Goal: Communication & Community: Answer question/provide support

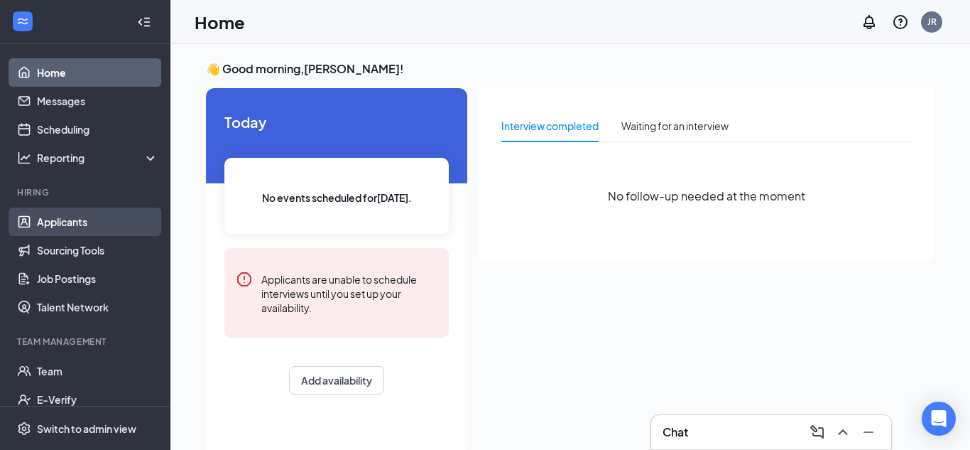
click at [75, 224] on link "Applicants" at bounding box center [97, 221] width 121 height 28
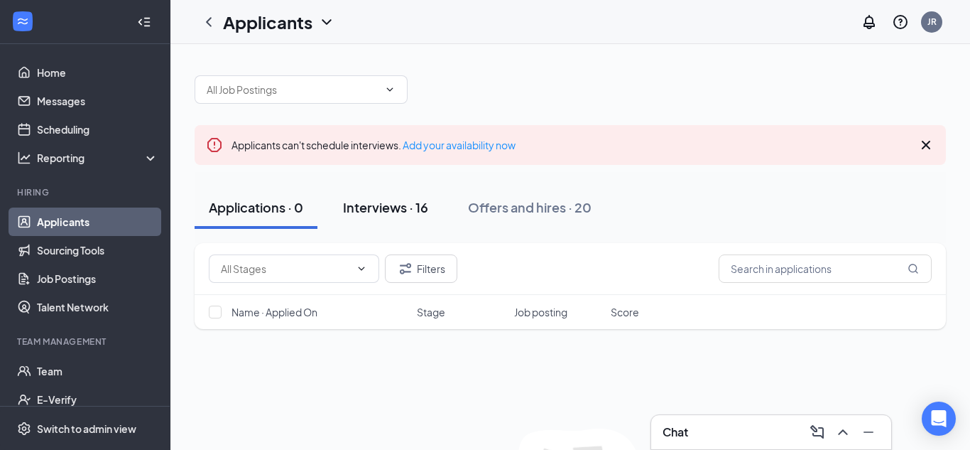
click at [413, 217] on button "Interviews · 16" at bounding box center [386, 207] width 114 height 43
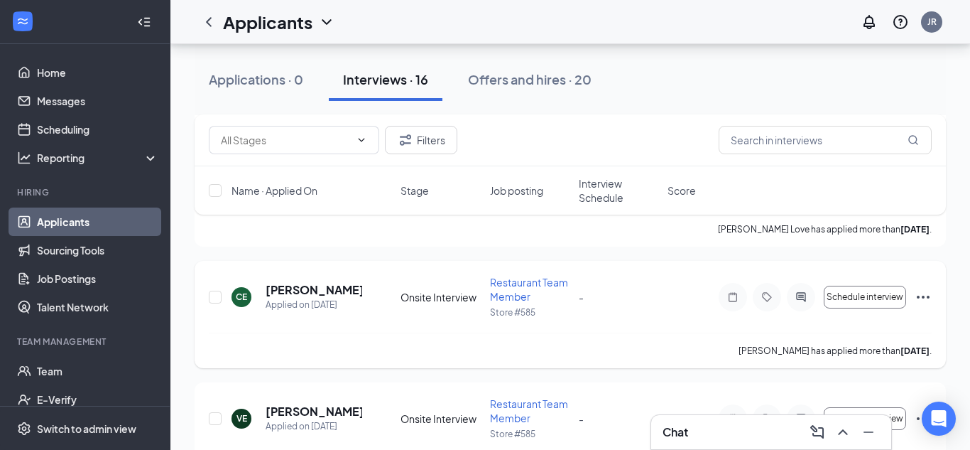
scroll to position [824, 0]
click at [336, 294] on h5 "[PERSON_NAME]" at bounding box center [314, 291] width 97 height 16
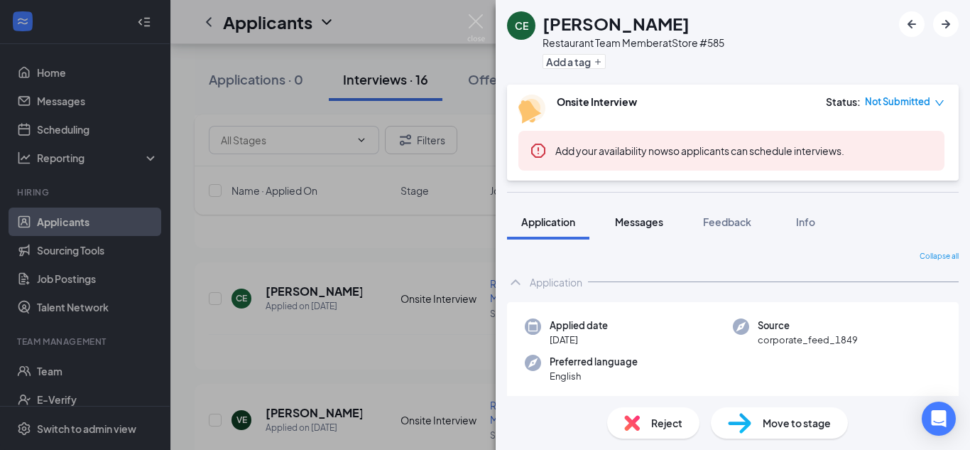
click at [650, 222] on span "Messages" at bounding box center [639, 221] width 48 height 13
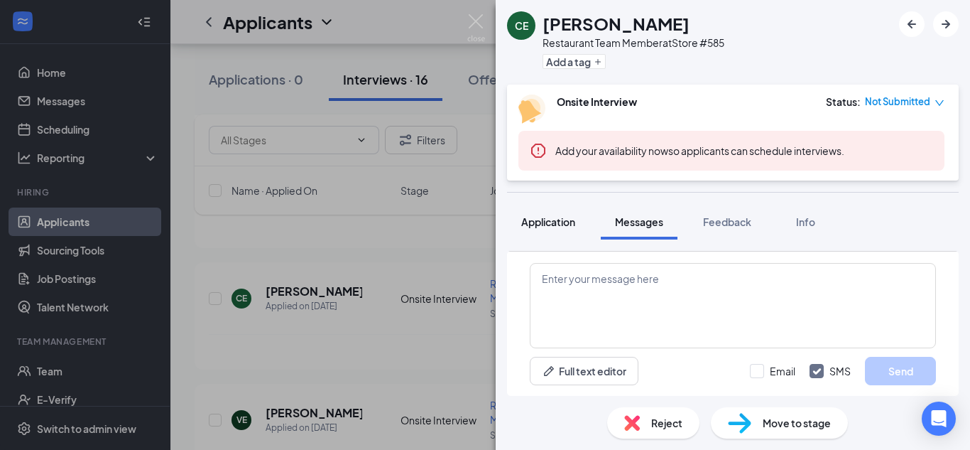
click at [547, 219] on span "Application" at bounding box center [548, 221] width 54 height 13
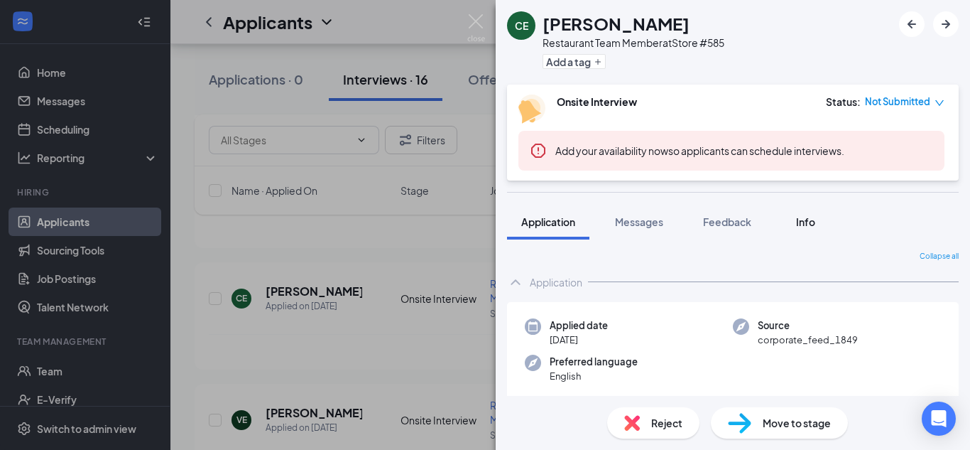
click at [808, 218] on span "Info" at bounding box center [805, 221] width 19 height 13
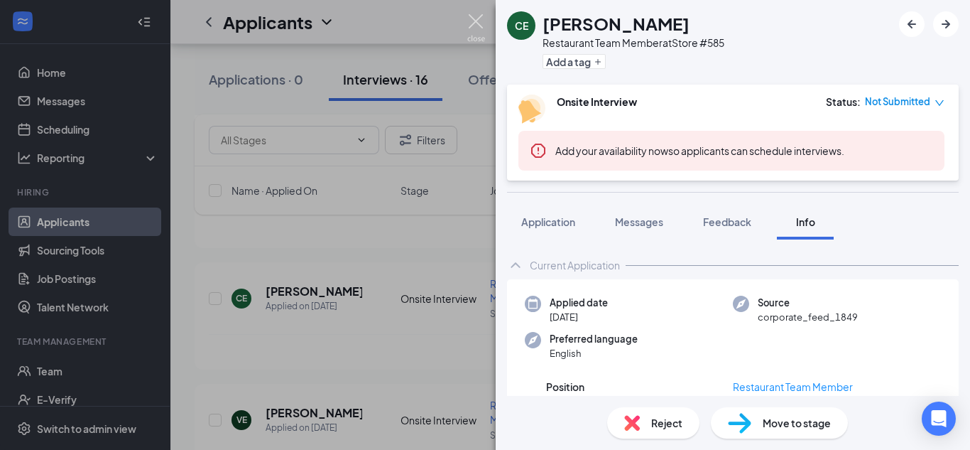
click at [482, 23] on img at bounding box center [476, 28] width 18 height 28
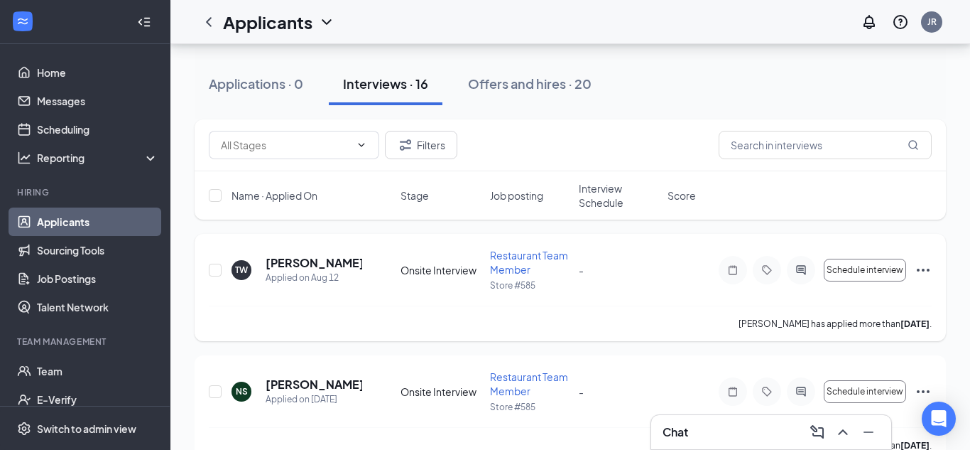
scroll to position [143, 0]
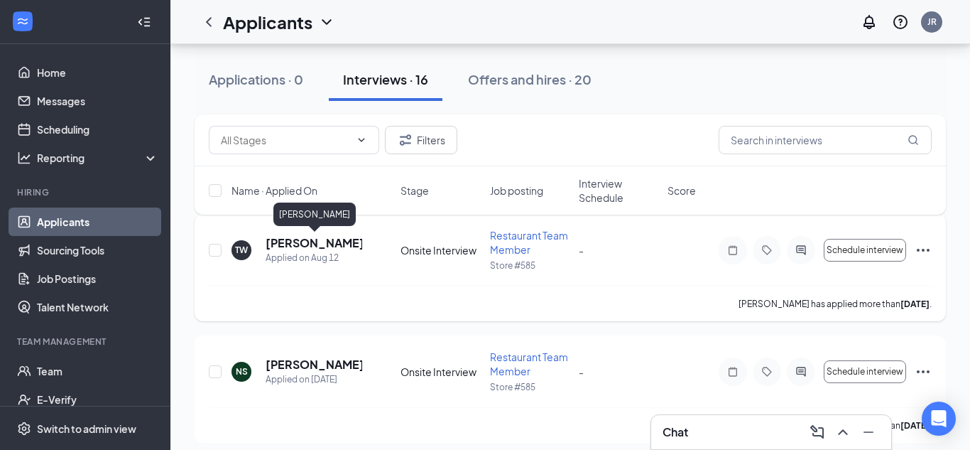
click at [351, 246] on h5 "[PERSON_NAME]" at bounding box center [314, 243] width 97 height 16
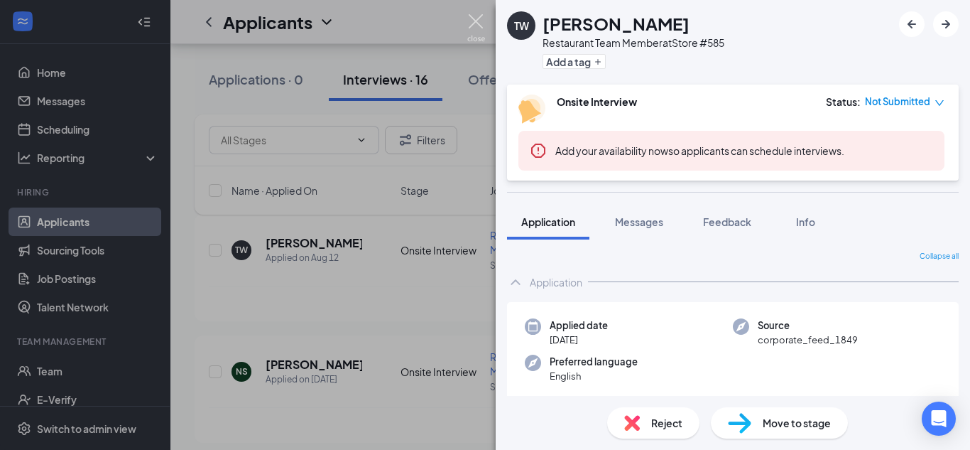
click at [481, 27] on img at bounding box center [476, 28] width 18 height 28
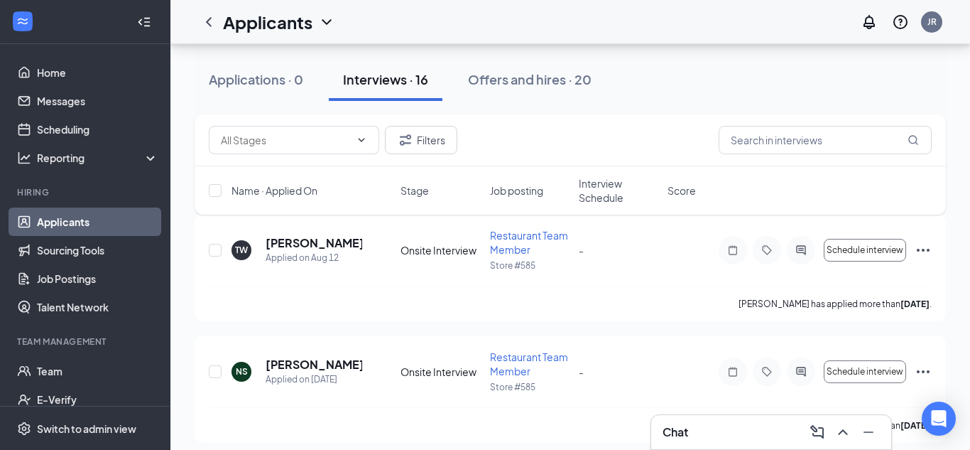
click at [771, 424] on div "Chat" at bounding box center [771, 431] width 217 height 23
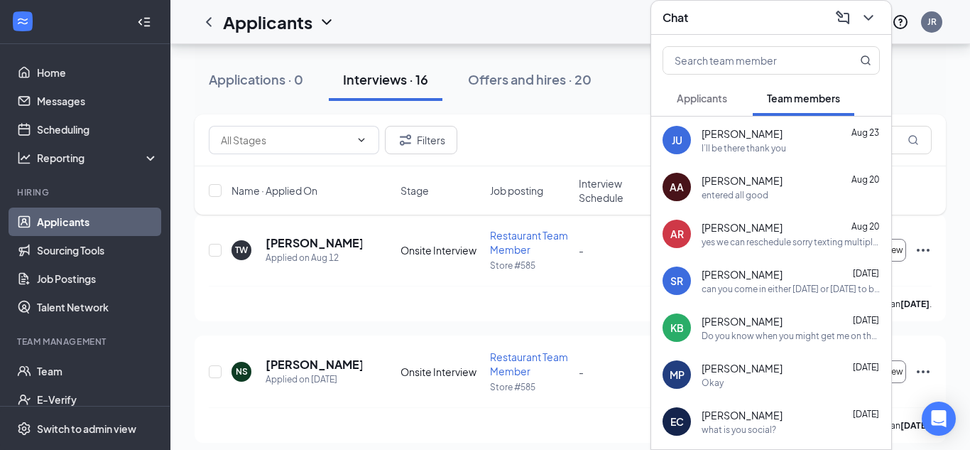
click at [764, 271] on span "[PERSON_NAME]" at bounding box center [742, 274] width 81 height 14
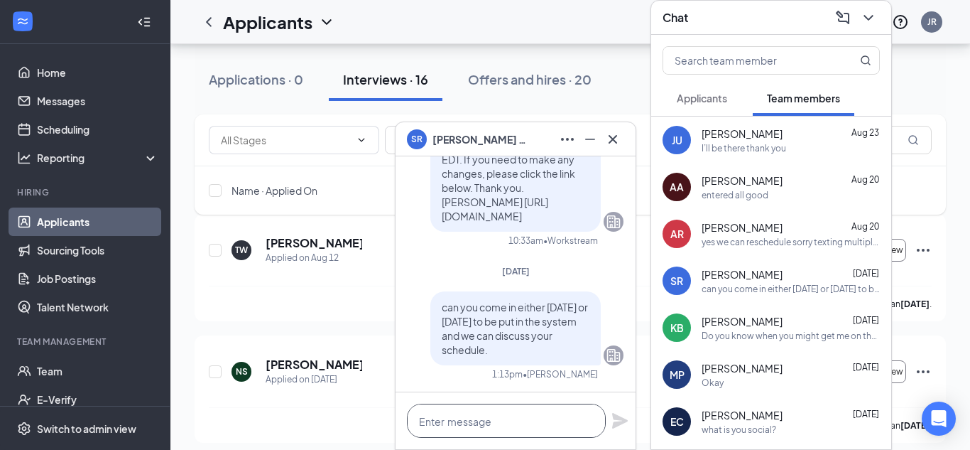
click at [494, 423] on textarea at bounding box center [506, 420] width 199 height 34
click at [482, 428] on textarea at bounding box center [506, 420] width 199 height 34
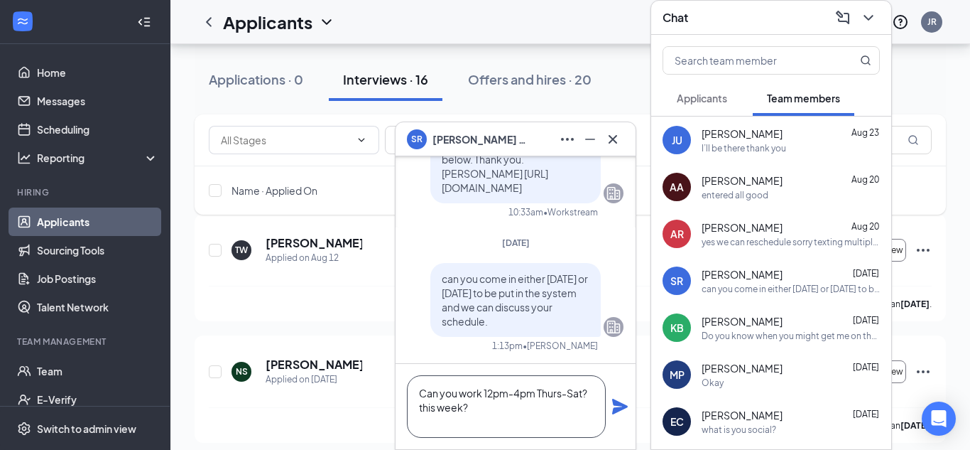
type textarea "Can you work 12pm-4pm Thurs-Sat? this week?"
click at [616, 413] on icon "Plane" at bounding box center [620, 406] width 17 height 17
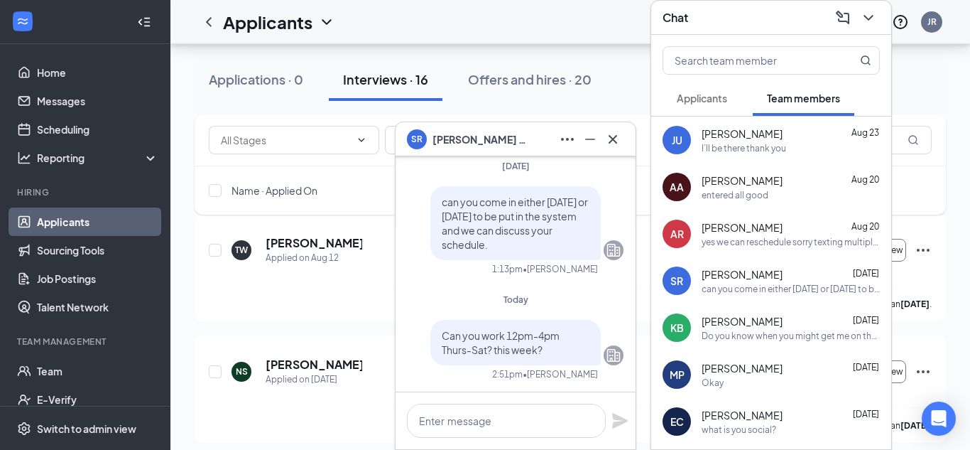
scroll to position [0, 0]
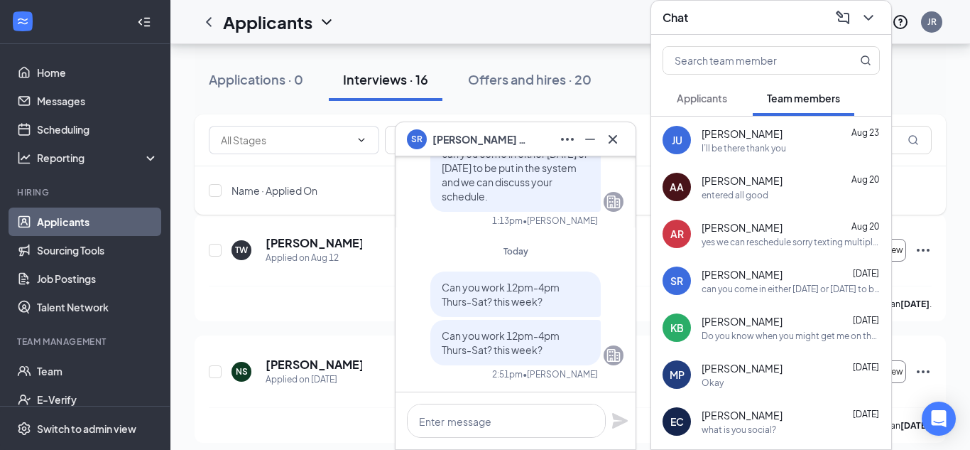
click at [768, 243] on div "yes we can reschedule sorry texting multiple people" at bounding box center [791, 242] width 178 height 12
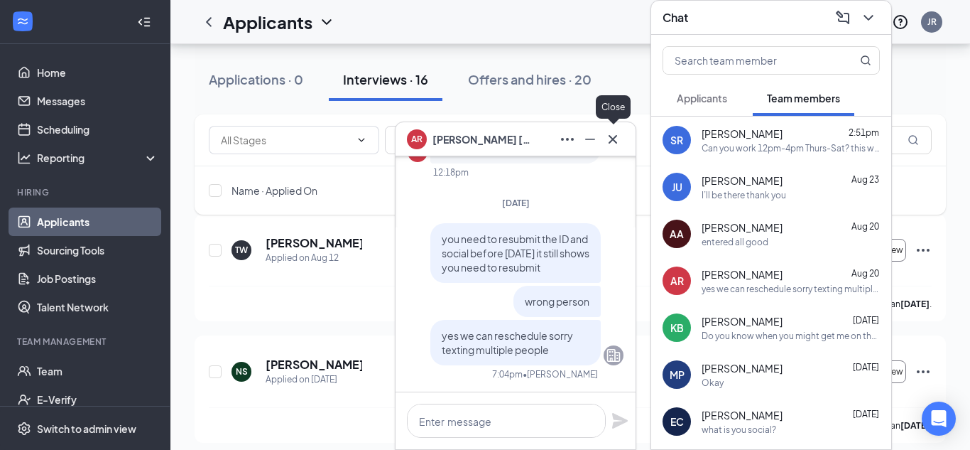
click at [618, 139] on icon "Cross" at bounding box center [612, 139] width 17 height 17
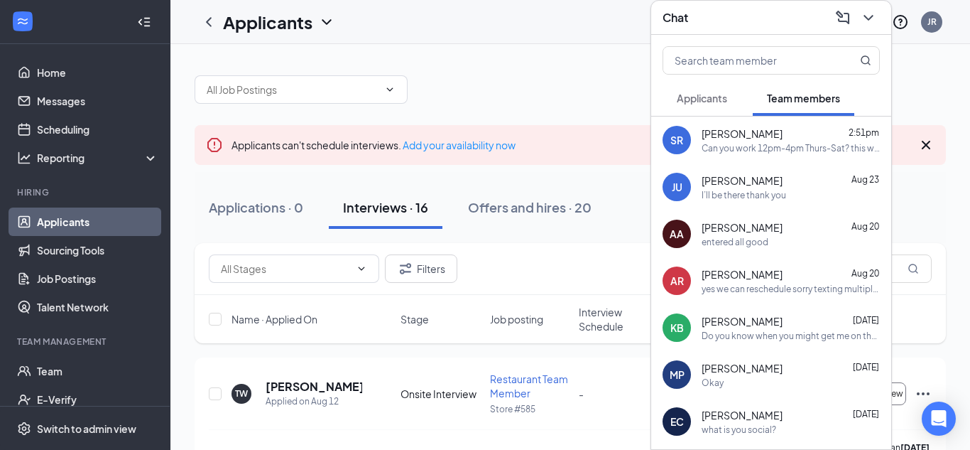
click at [769, 21] on div "Chat" at bounding box center [771, 17] width 217 height 22
